Goal: Use online tool/utility: Utilize a website feature to perform a specific function

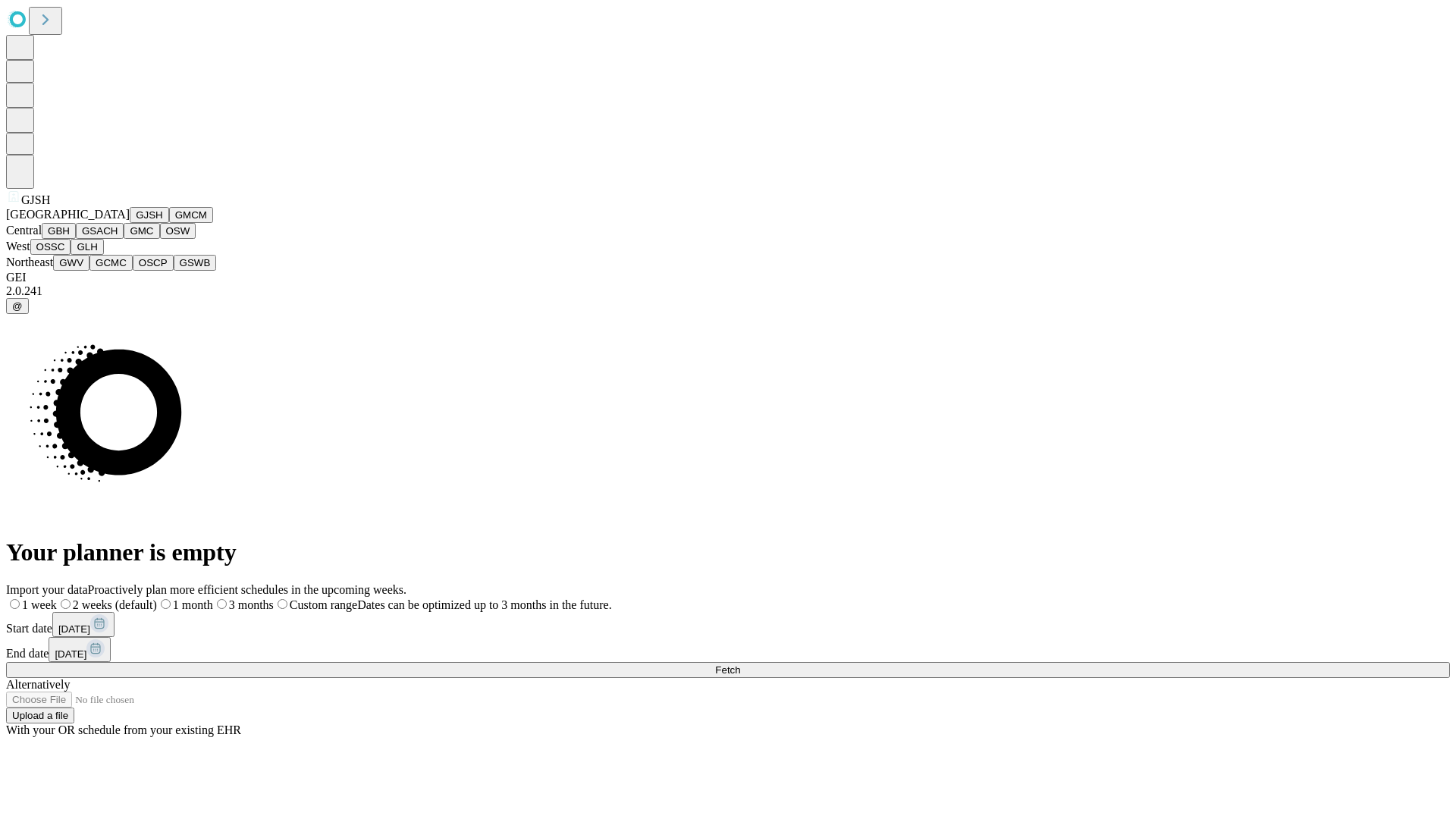
click at [129, 223] on button "GJSH" at bounding box center [149, 215] width 40 height 16
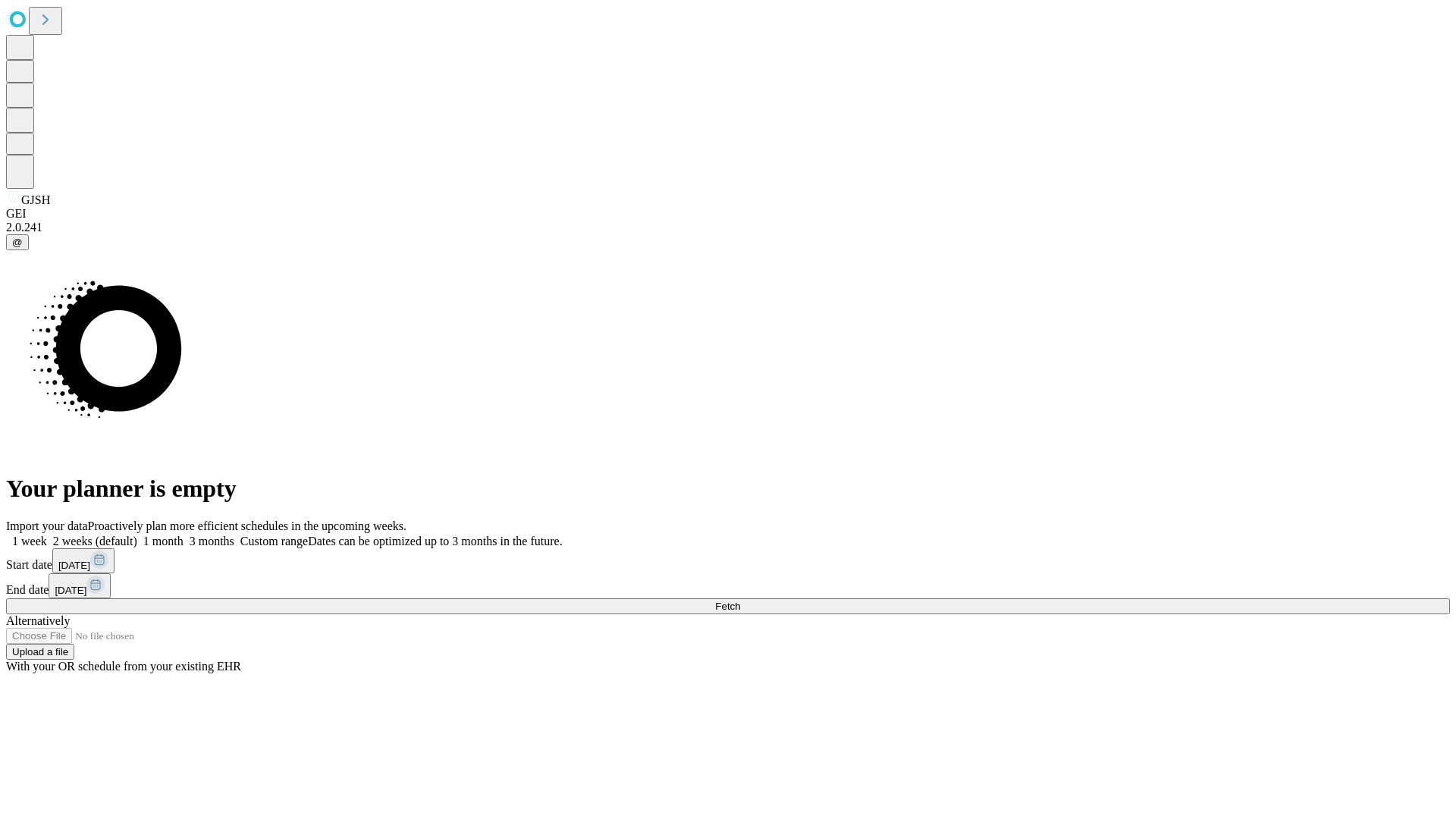
click at [137, 535] on label "2 weeks (default)" at bounding box center [92, 541] width 90 height 13
click at [740, 601] on span "Fetch" at bounding box center [727, 606] width 25 height 12
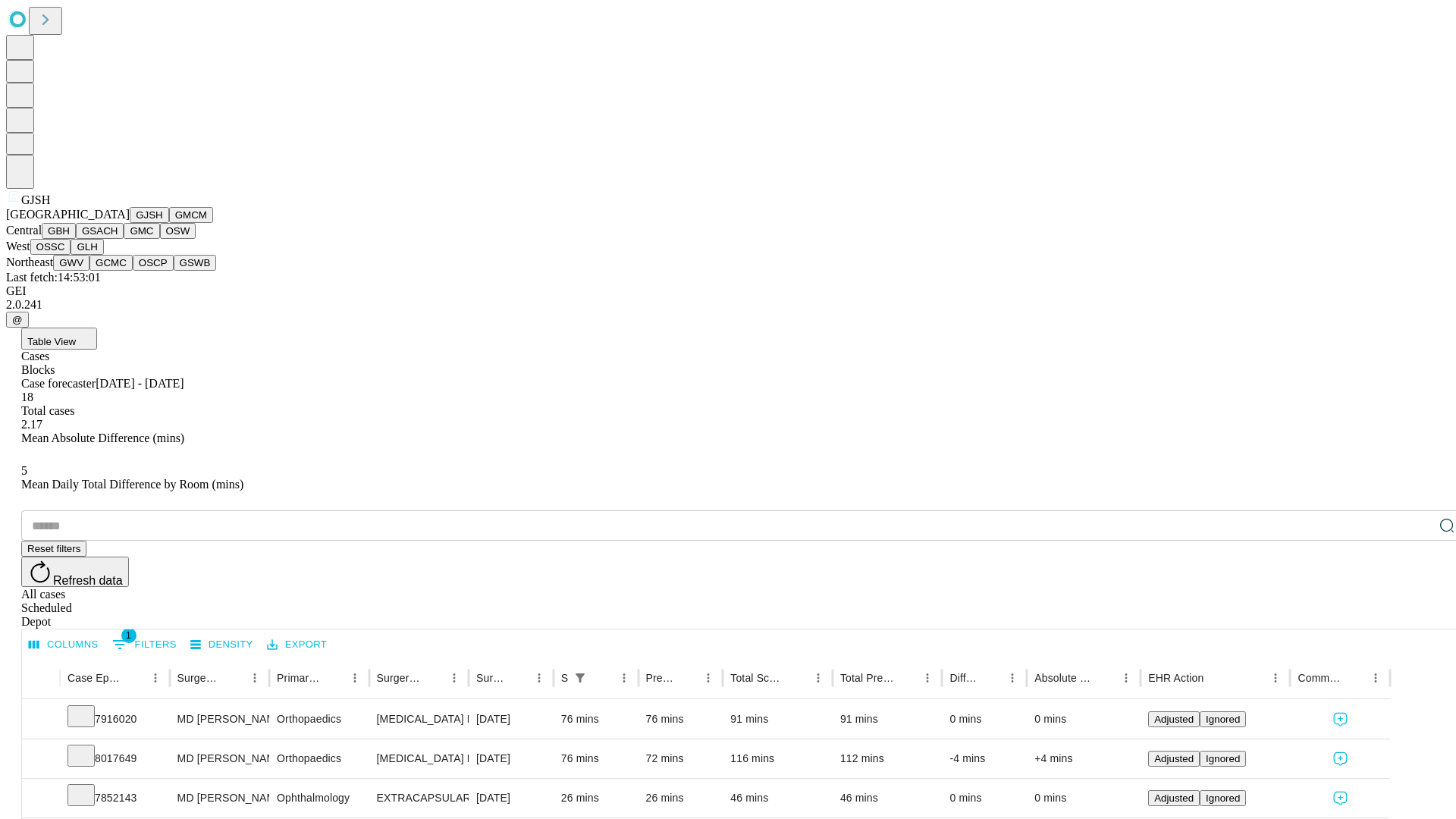
click at [169, 223] on button "GMCM" at bounding box center [191, 215] width 44 height 16
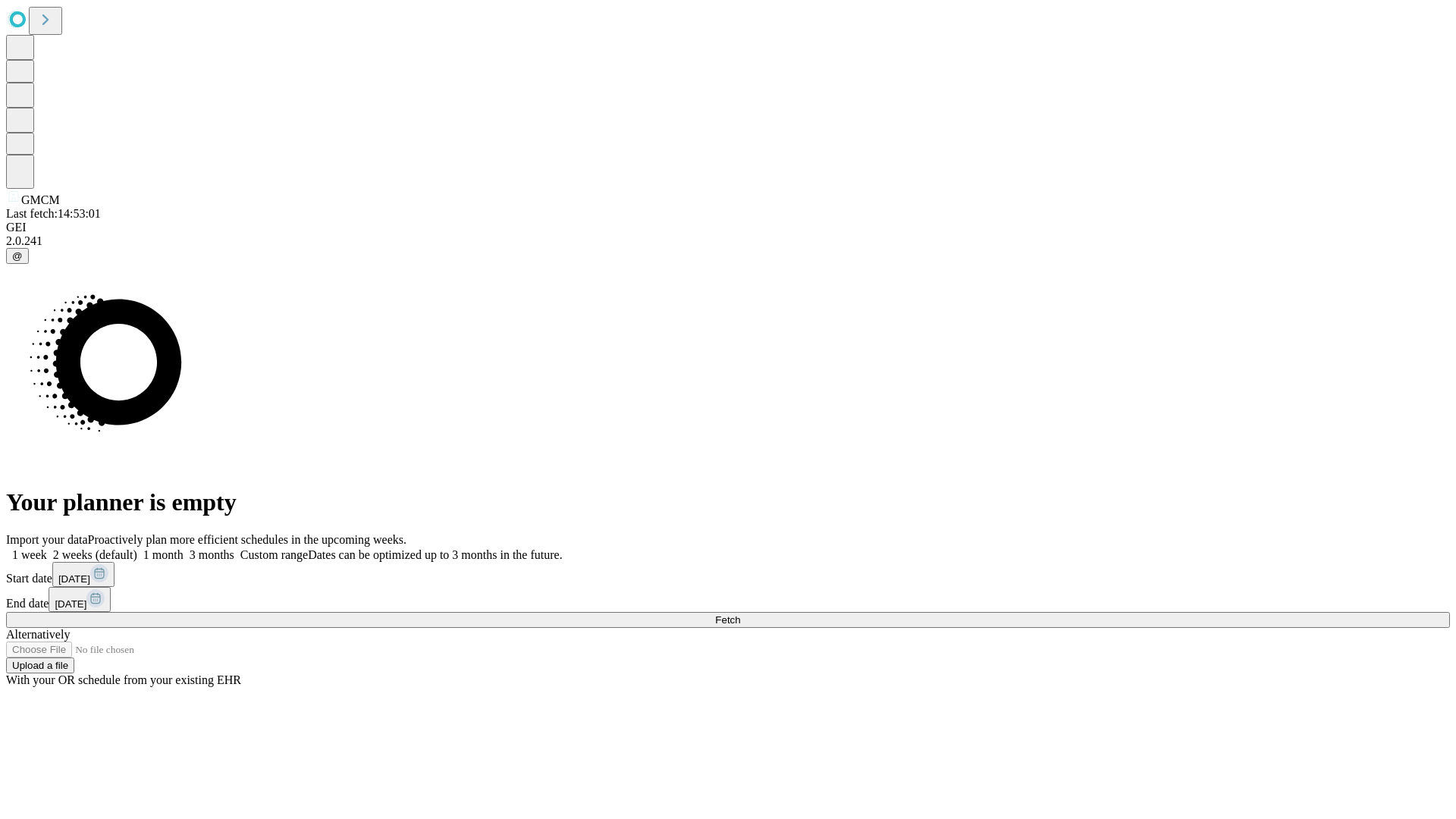
click at [137, 548] on label "2 weeks (default)" at bounding box center [92, 555] width 90 height 13
click at [740, 614] on span "Fetch" at bounding box center [727, 620] width 25 height 12
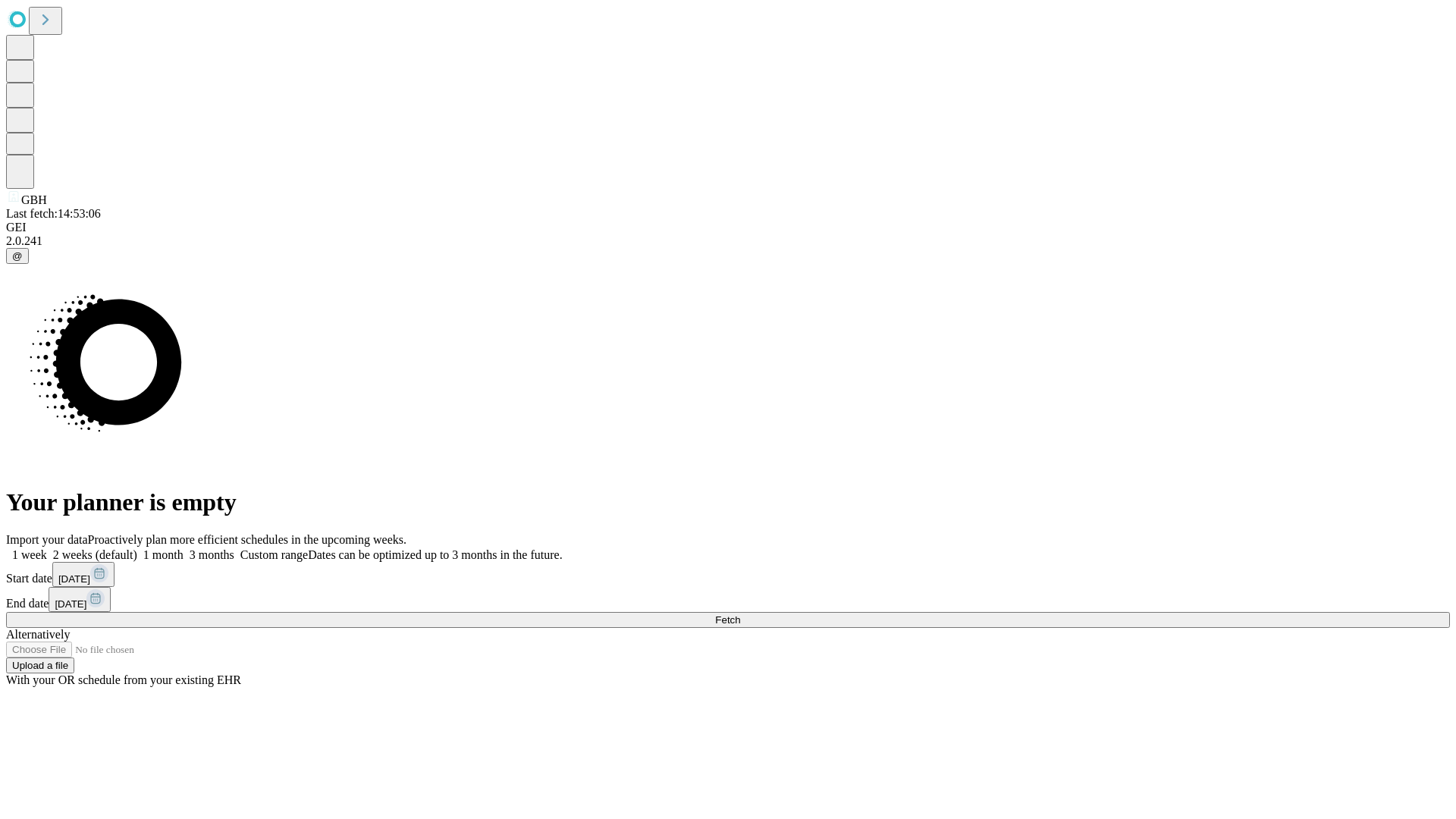
click at [137, 548] on label "2 weeks (default)" at bounding box center [92, 555] width 90 height 13
click at [740, 614] on span "Fetch" at bounding box center [727, 620] width 25 height 12
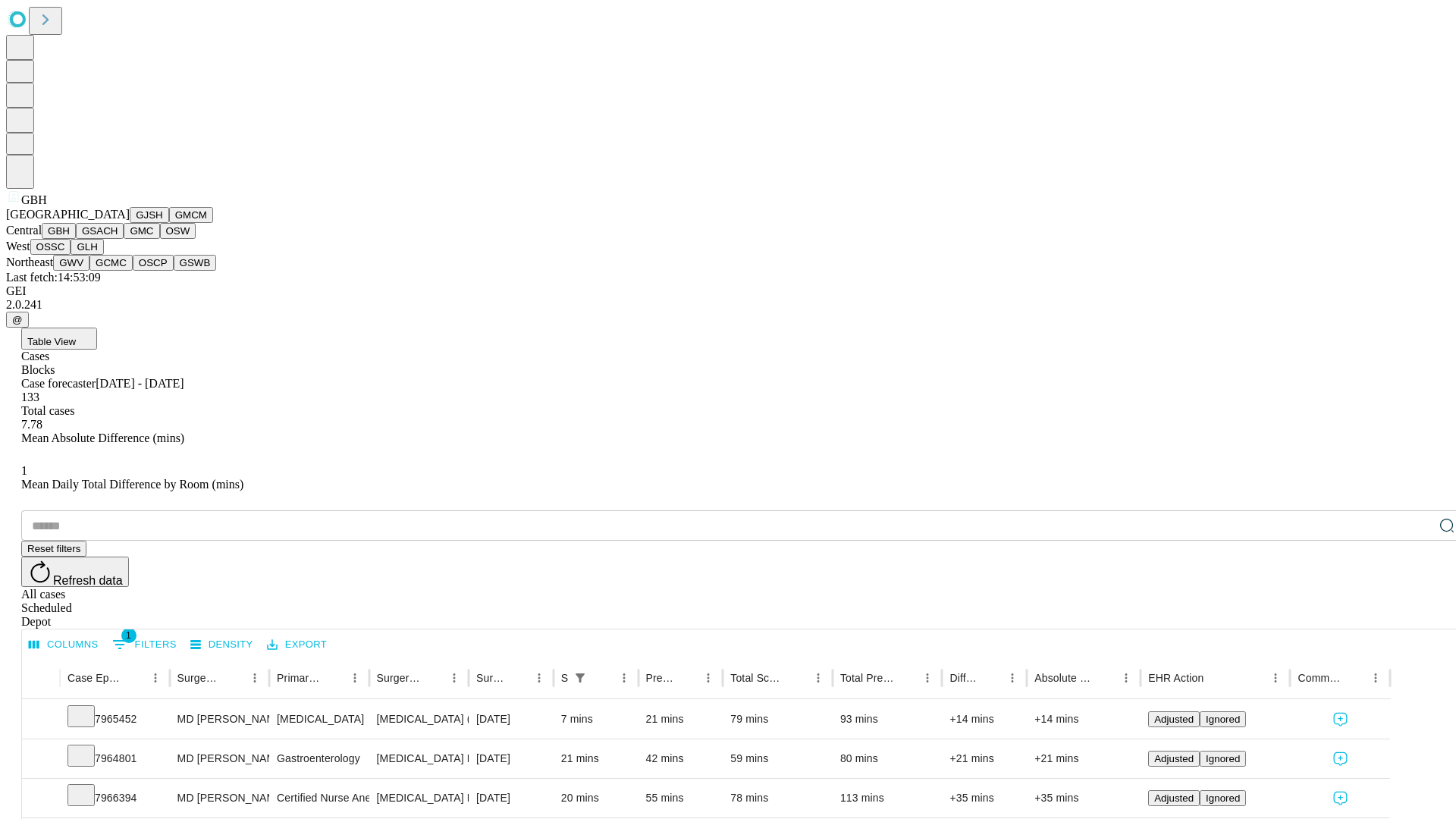
click at [118, 239] on button "GSACH" at bounding box center [100, 231] width 48 height 16
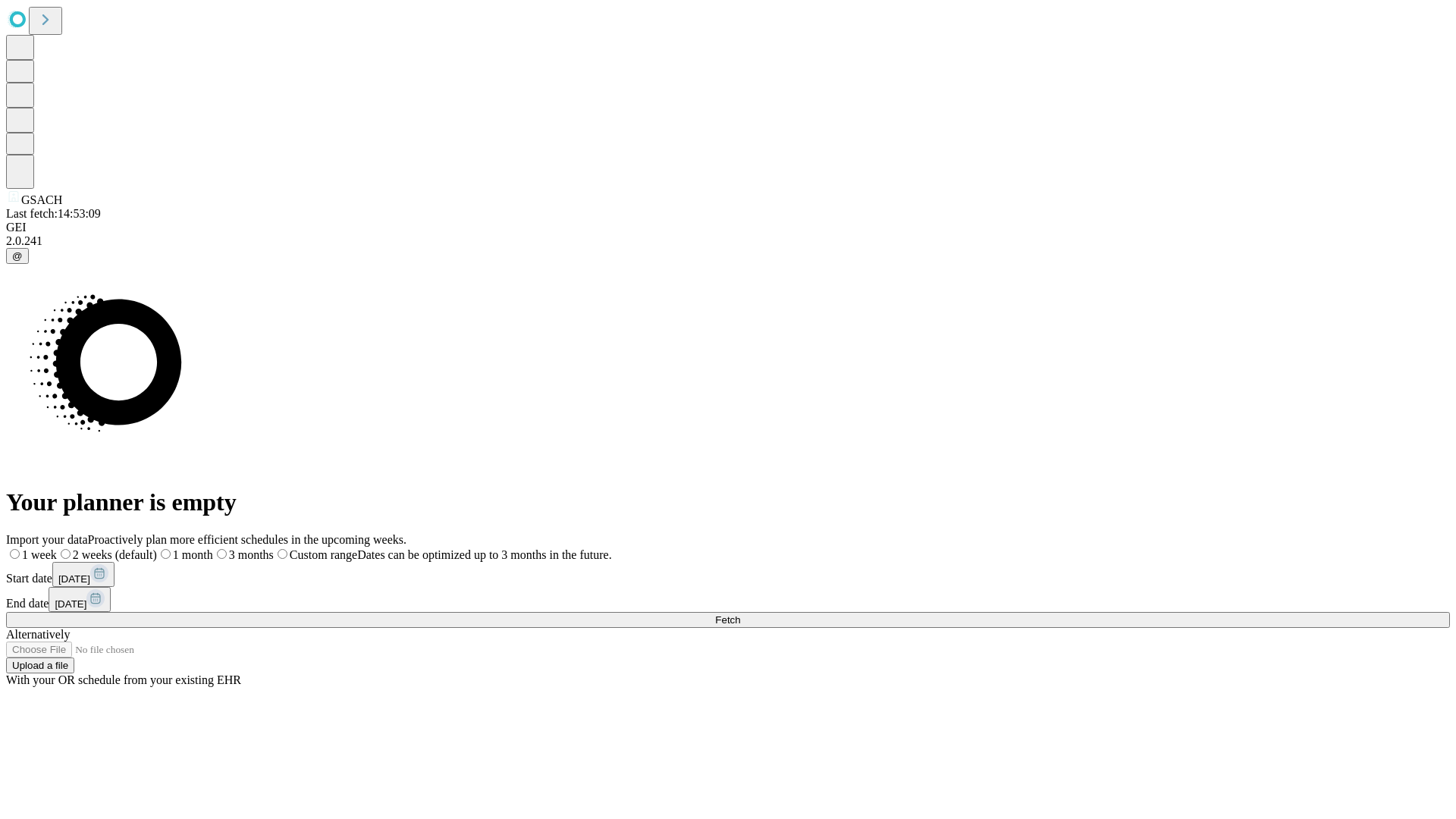
click at [157, 548] on label "2 weeks (default)" at bounding box center [106, 555] width 100 height 13
click at [740, 614] on span "Fetch" at bounding box center [727, 620] width 25 height 12
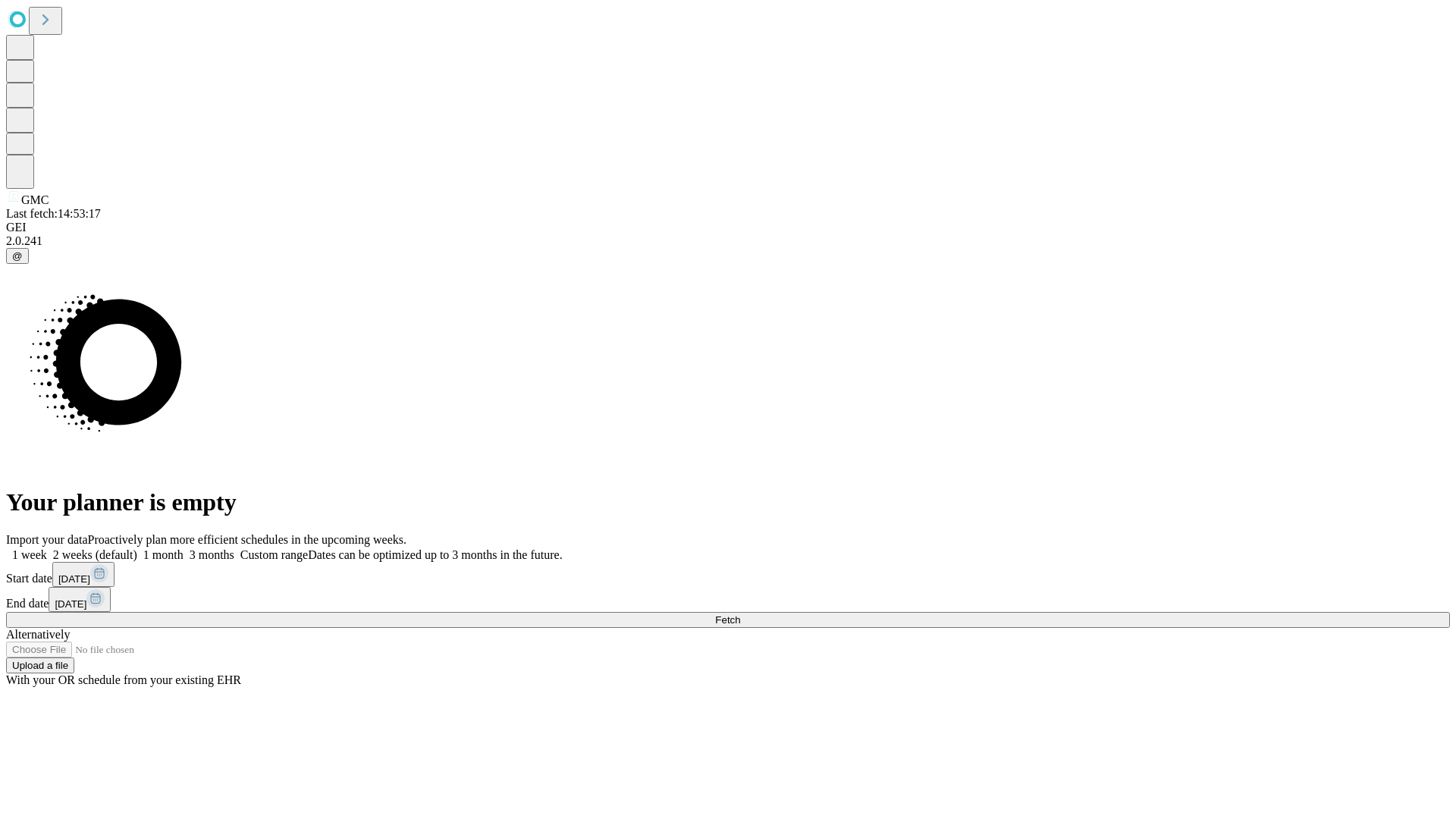
click at [137, 548] on label "2 weeks (default)" at bounding box center [92, 555] width 90 height 13
click at [740, 614] on span "Fetch" at bounding box center [727, 620] width 25 height 12
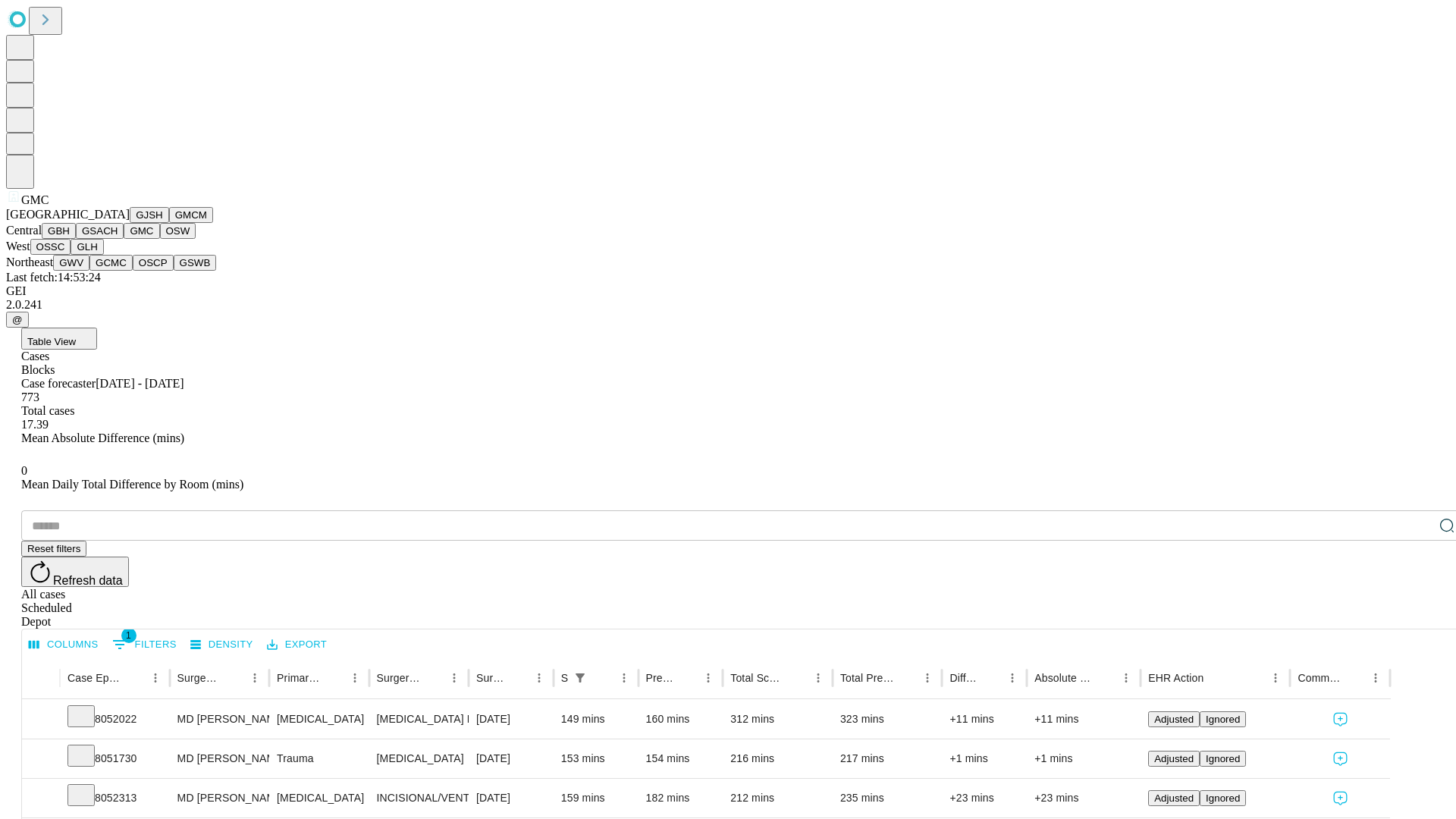
click at [160, 239] on button "OSW" at bounding box center [178, 231] width 36 height 16
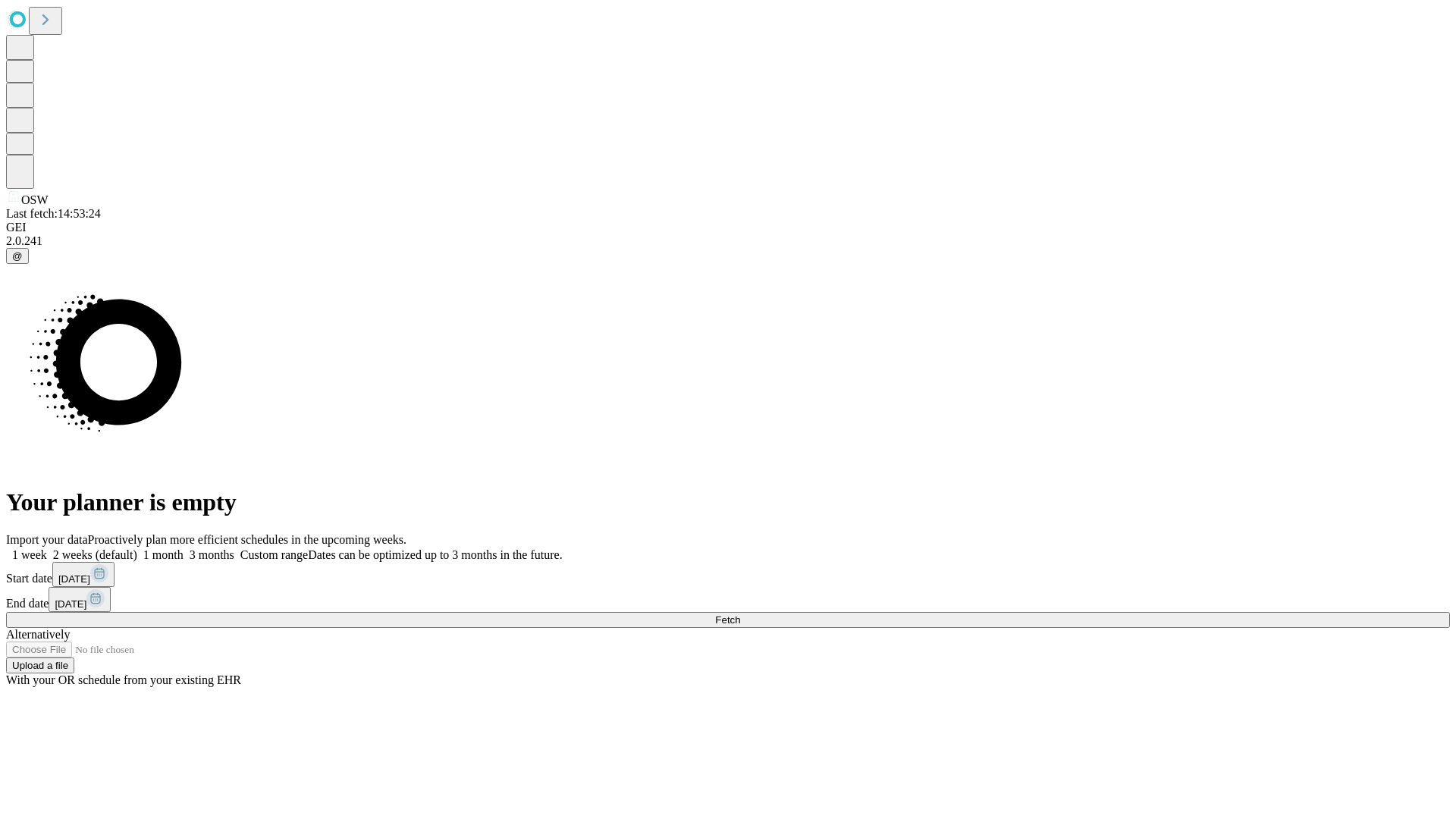
click at [137, 548] on label "2 weeks (default)" at bounding box center [92, 555] width 90 height 13
click at [740, 614] on span "Fetch" at bounding box center [727, 620] width 25 height 12
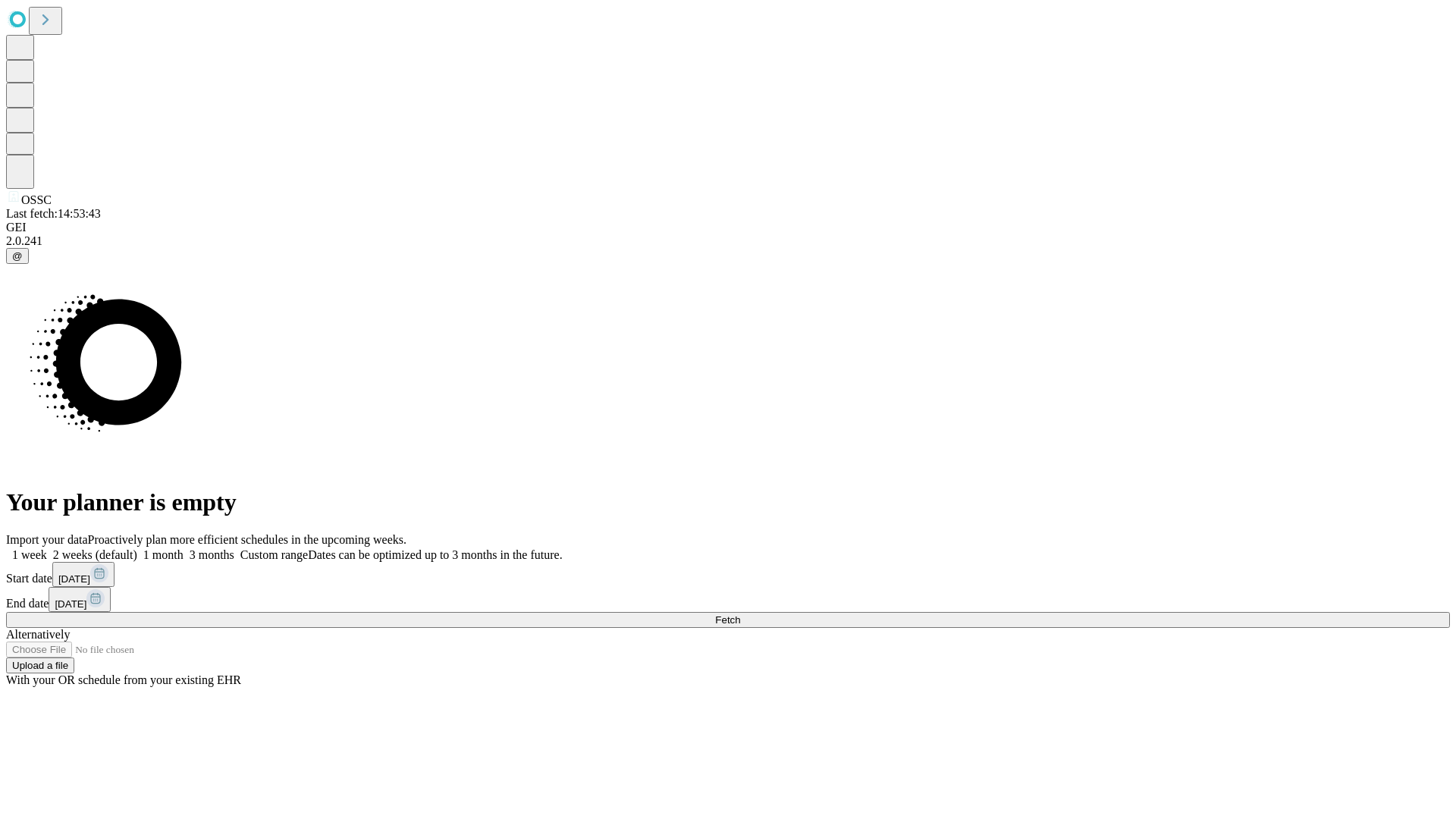
click at [740, 614] on span "Fetch" at bounding box center [727, 620] width 25 height 12
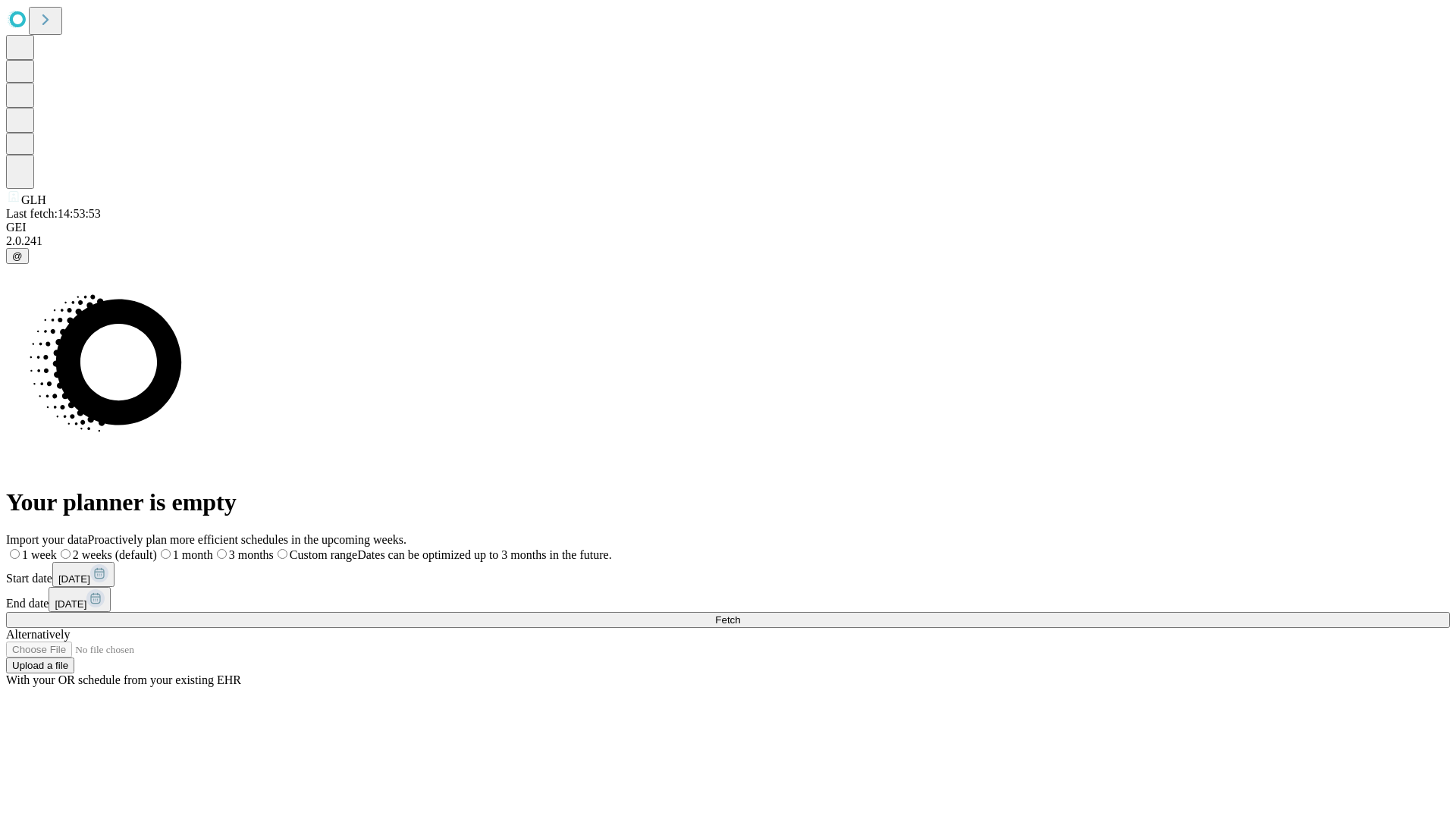
click at [157, 548] on label "2 weeks (default)" at bounding box center [106, 555] width 100 height 13
click at [740, 614] on span "Fetch" at bounding box center [727, 620] width 25 height 12
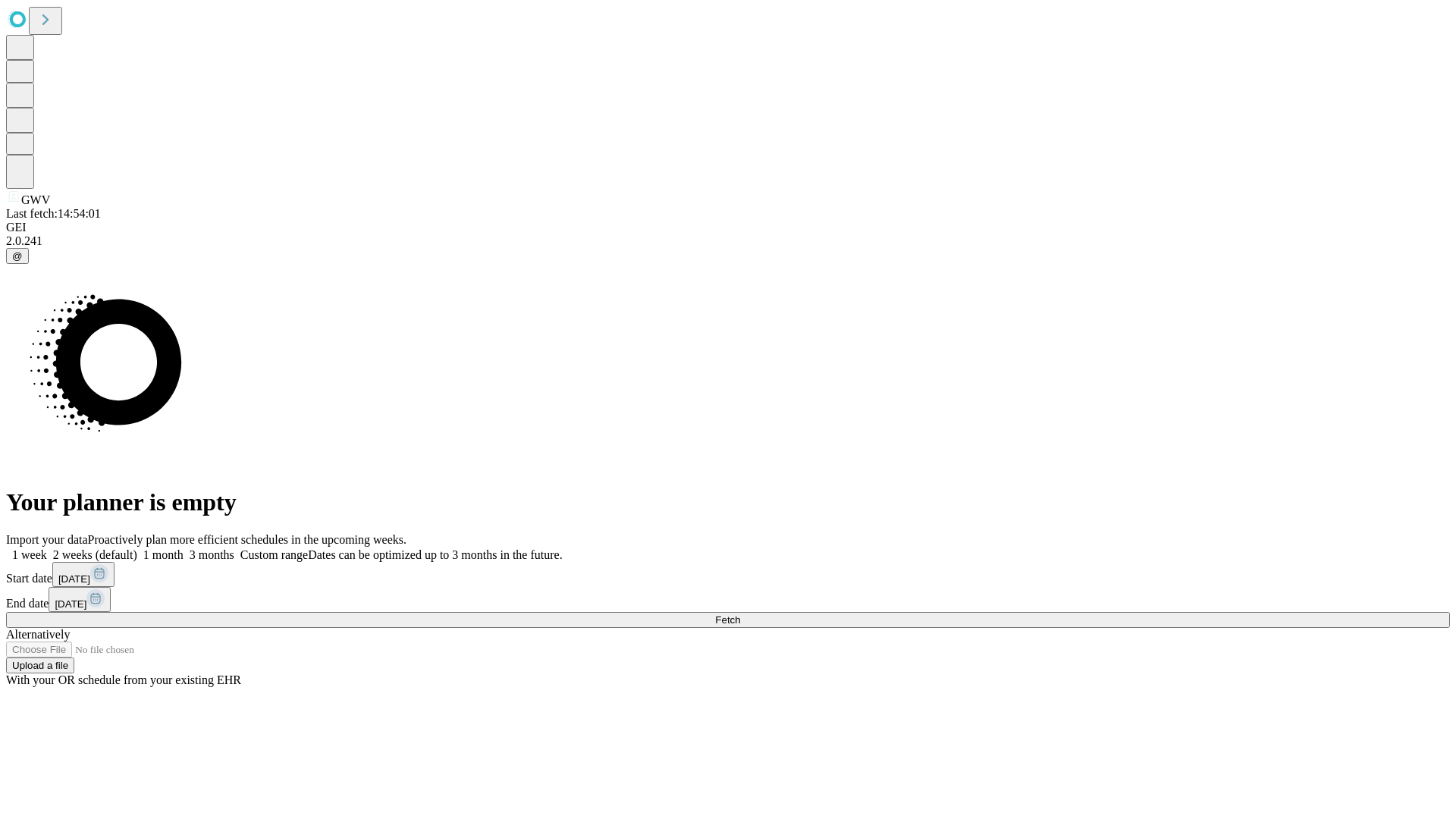
click at [137, 548] on label "2 weeks (default)" at bounding box center [92, 555] width 90 height 13
click at [740, 614] on span "Fetch" at bounding box center [727, 620] width 25 height 12
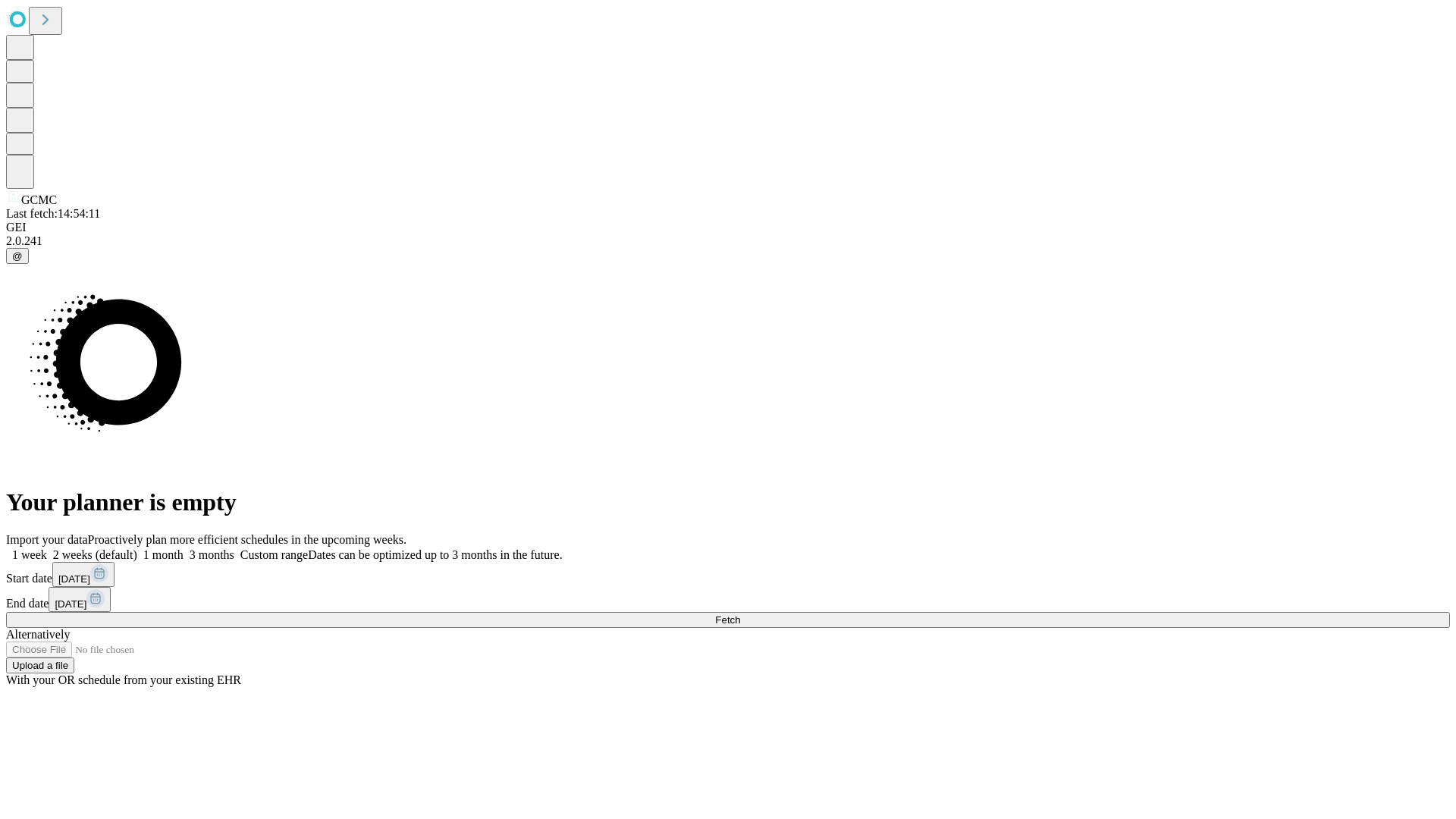
click at [137, 548] on label "2 weeks (default)" at bounding box center [92, 555] width 90 height 13
click at [740, 614] on span "Fetch" at bounding box center [727, 620] width 25 height 12
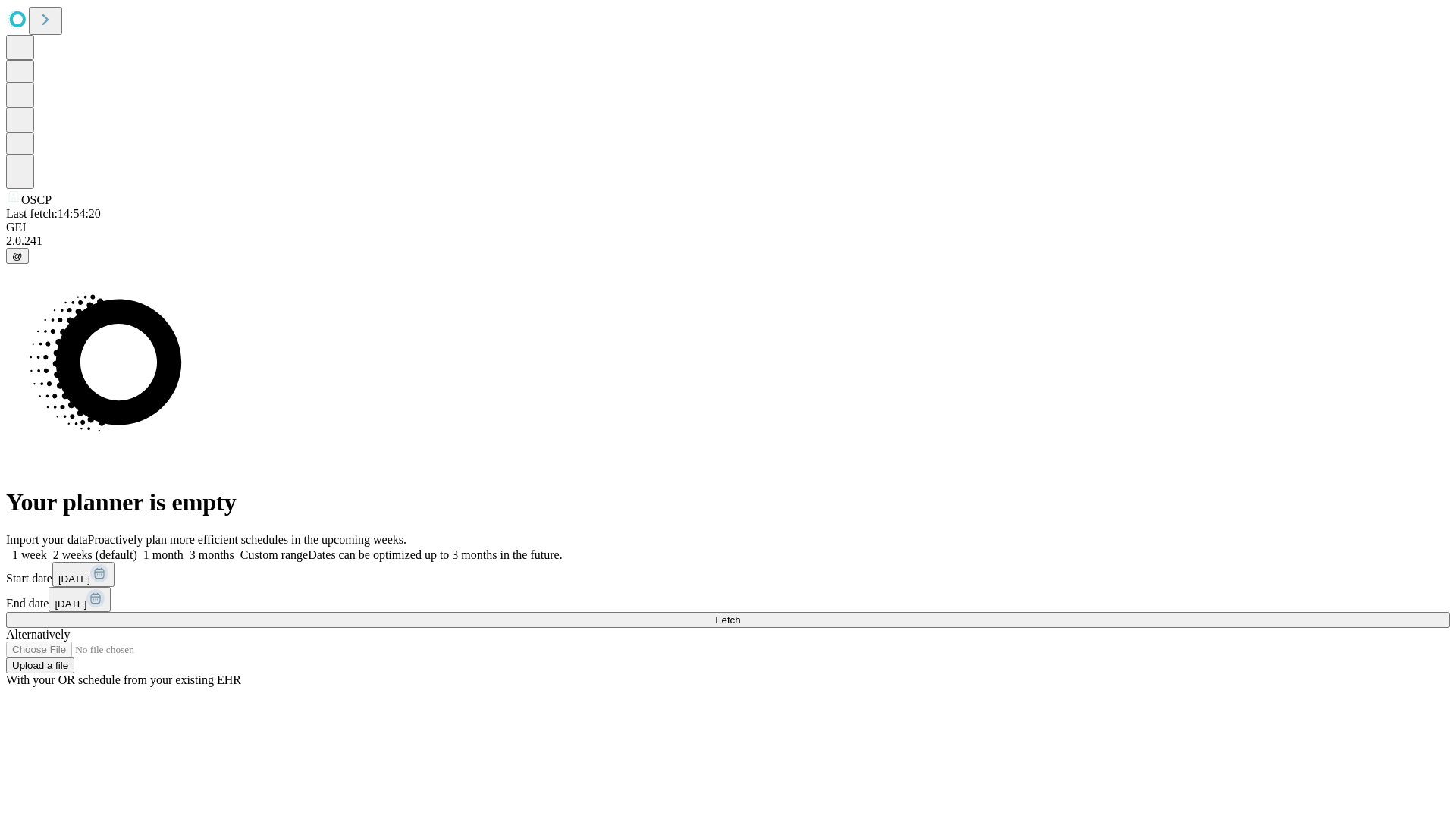
click at [740, 614] on span "Fetch" at bounding box center [727, 620] width 25 height 12
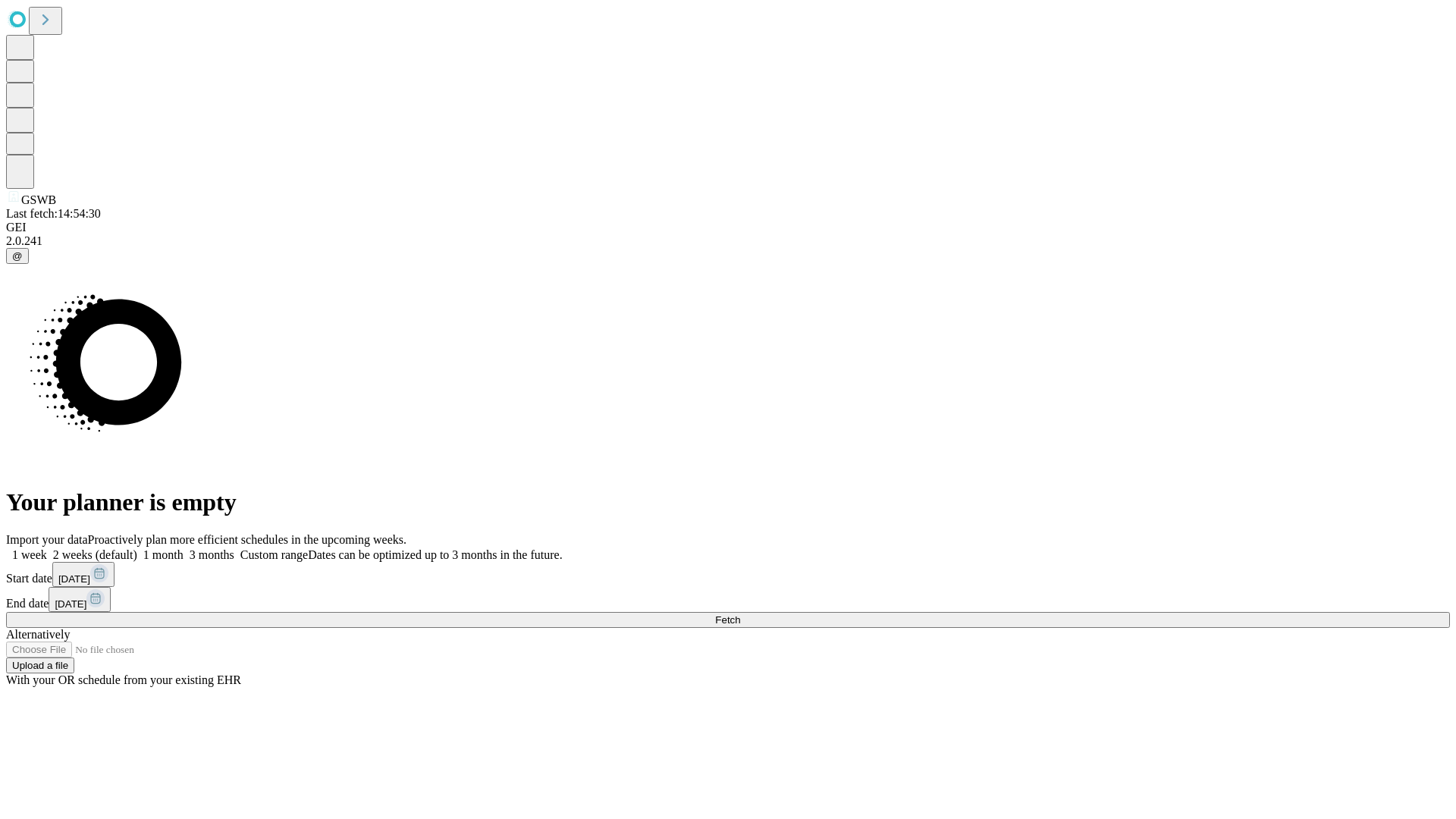
click at [740, 614] on span "Fetch" at bounding box center [727, 620] width 25 height 12
